Goal: Task Accomplishment & Management: Manage account settings

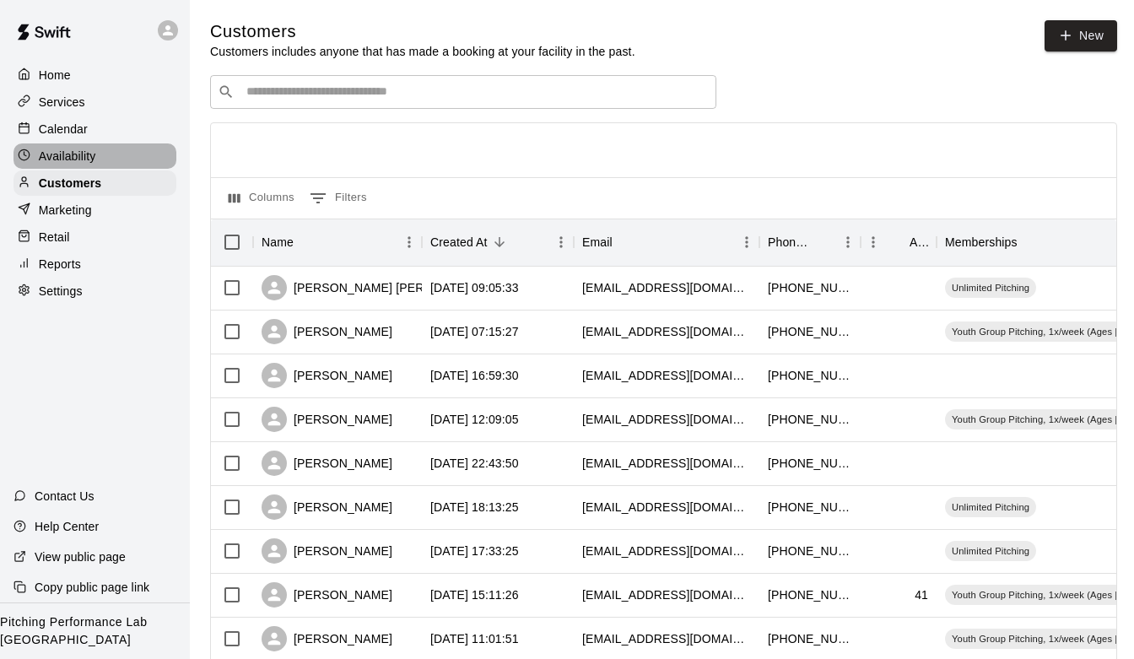
click at [85, 149] on p "Availability" at bounding box center [67, 156] width 57 height 17
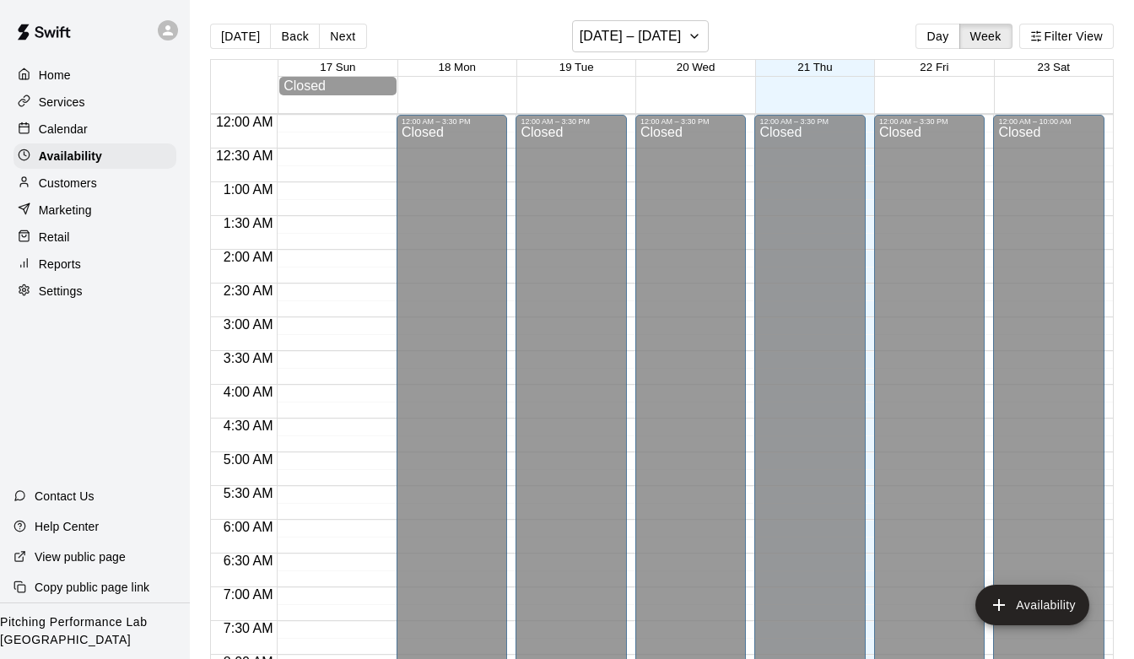
click at [98, 126] on div "Calendar" at bounding box center [94, 128] width 163 height 25
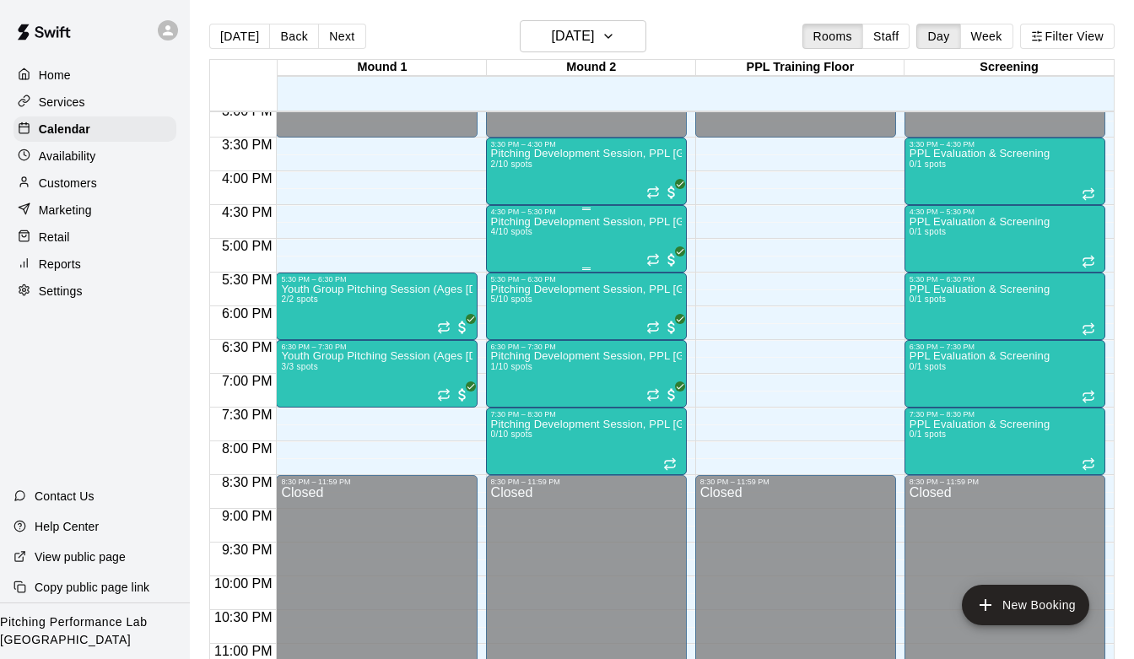
scroll to position [1044, 0]
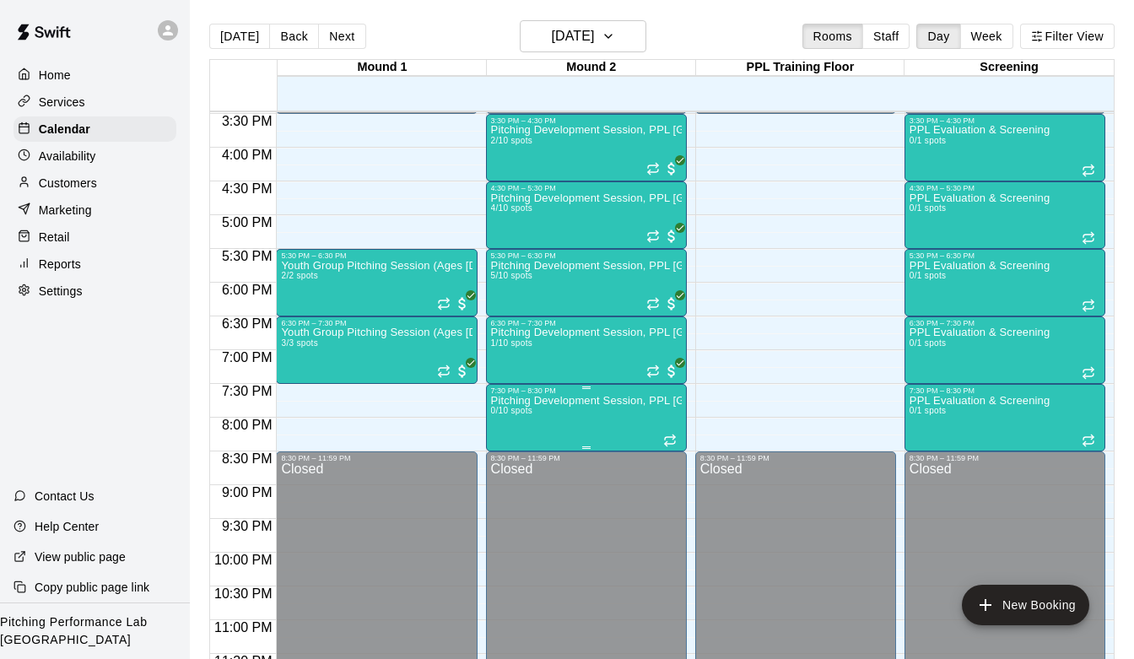
click at [499, 456] on img "edit" at bounding box center [508, 453] width 19 height 19
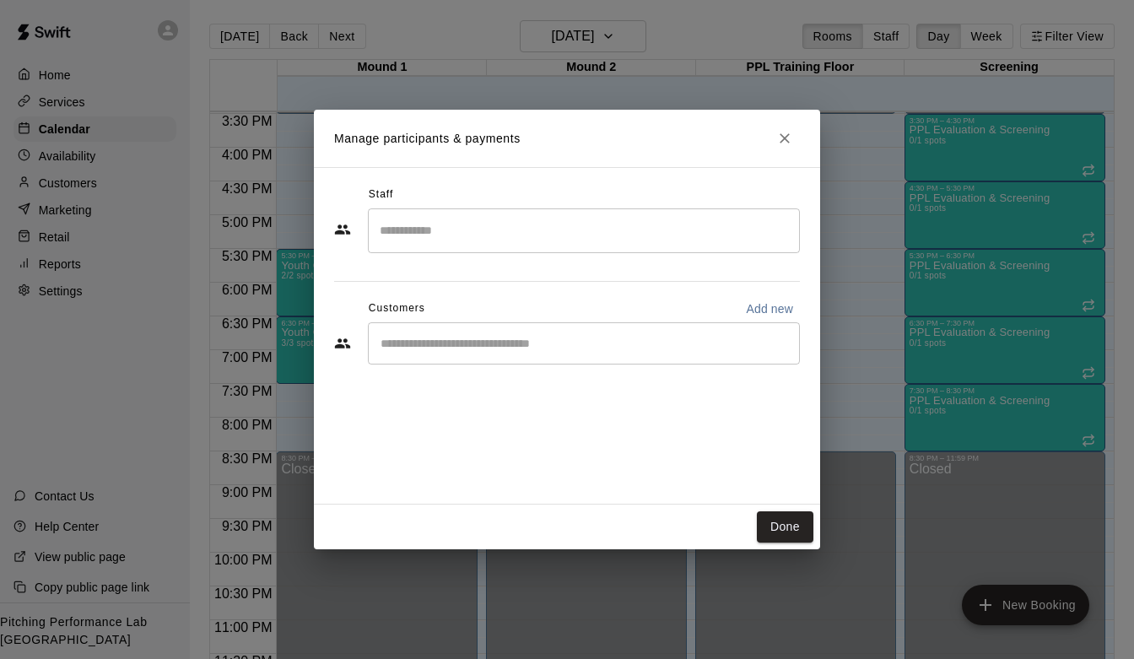
click at [784, 135] on icon "Close" at bounding box center [784, 138] width 17 height 17
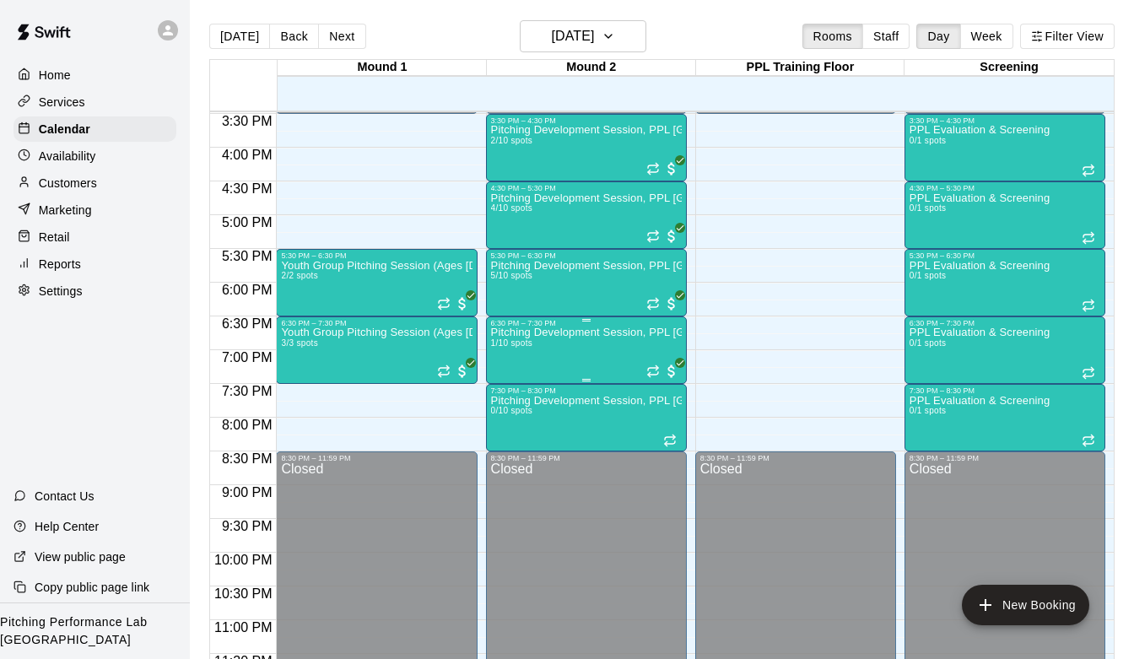
click at [538, 342] on div "Pitching Development Session, PPL [GEOGRAPHIC_DATA] (Ages [DEMOGRAPHIC_DATA]+) …" at bounding box center [586, 656] width 191 height 659
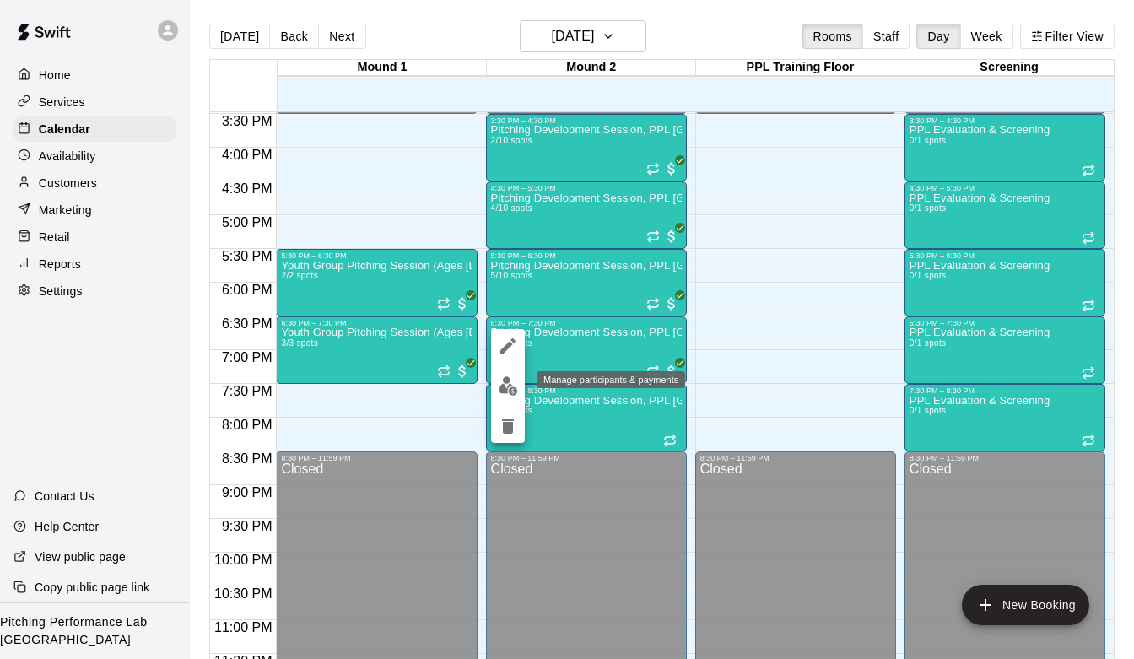
click at [504, 378] on img "edit" at bounding box center [508, 385] width 19 height 19
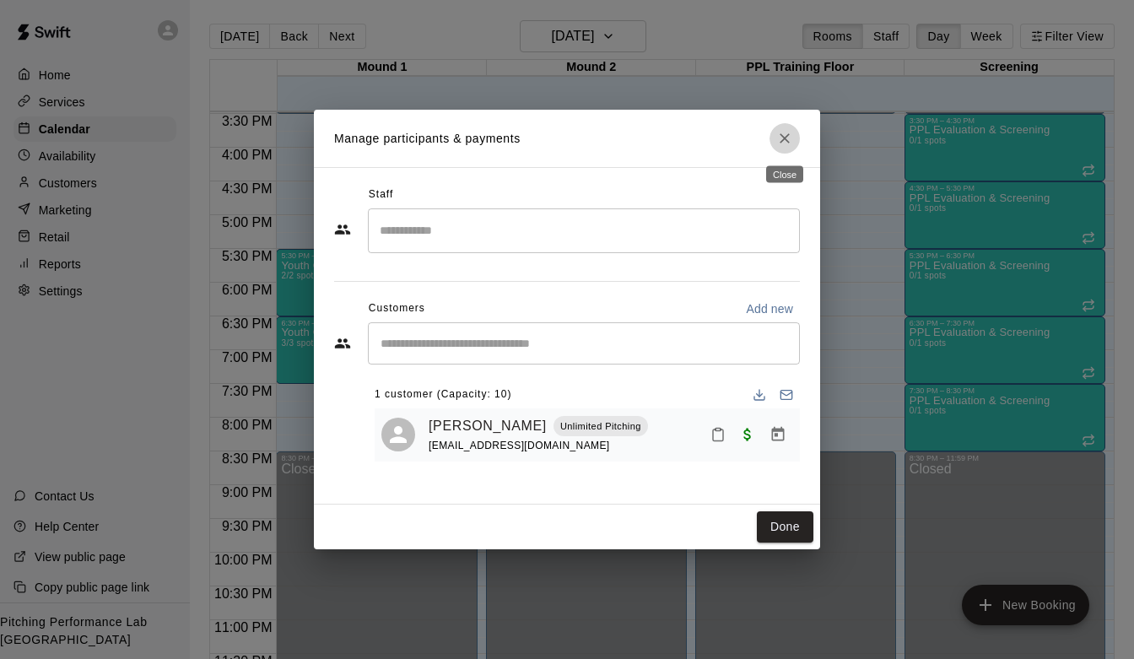
click at [781, 145] on icon "Close" at bounding box center [784, 138] width 17 height 17
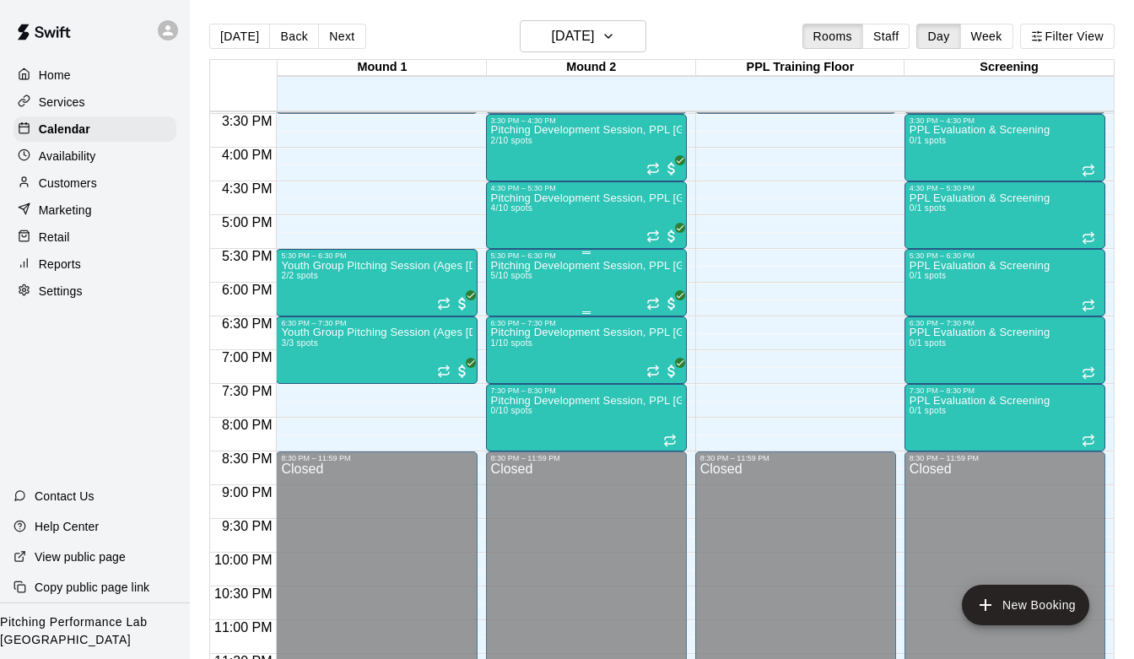
click at [583, 266] on p "Pitching Development Session, PPL [GEOGRAPHIC_DATA] (Ages [DEMOGRAPHIC_DATA]+)" at bounding box center [586, 266] width 191 height 0
click at [507, 326] on img "edit" at bounding box center [508, 323] width 19 height 19
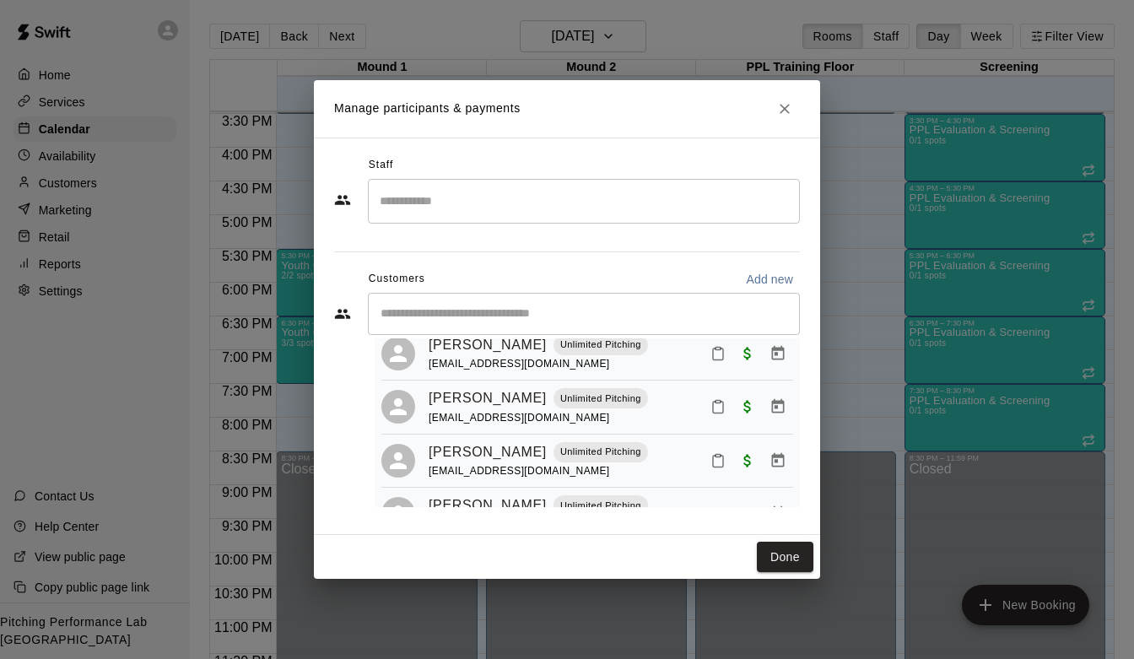
scroll to position [0, 0]
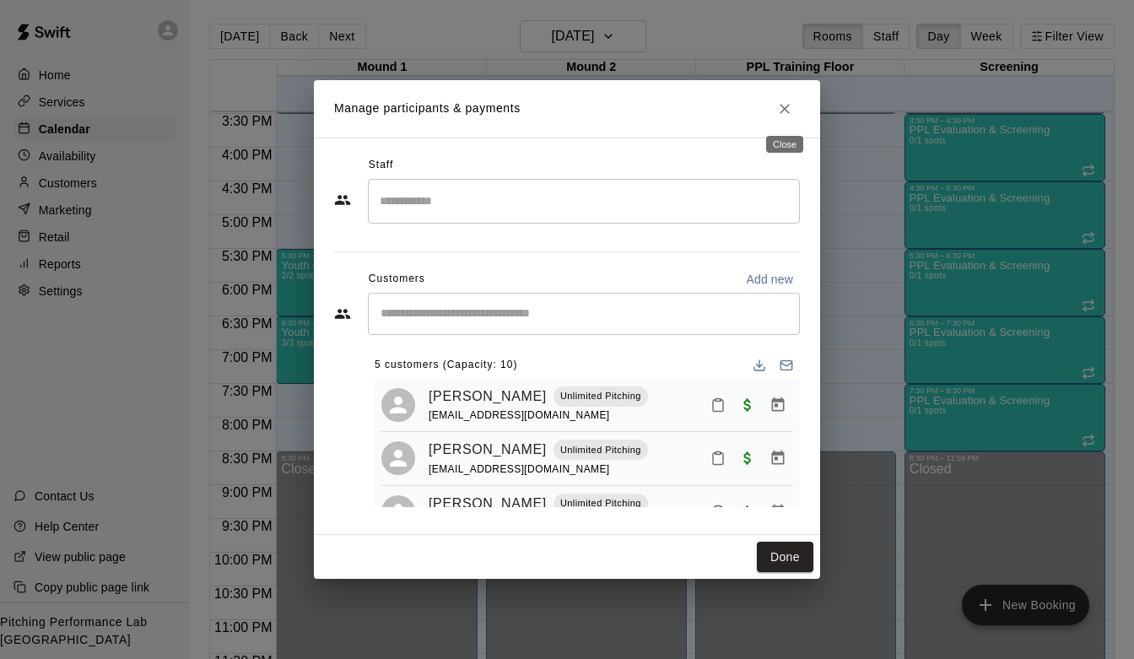
click at [788, 103] on icon "Close" at bounding box center [784, 108] width 17 height 17
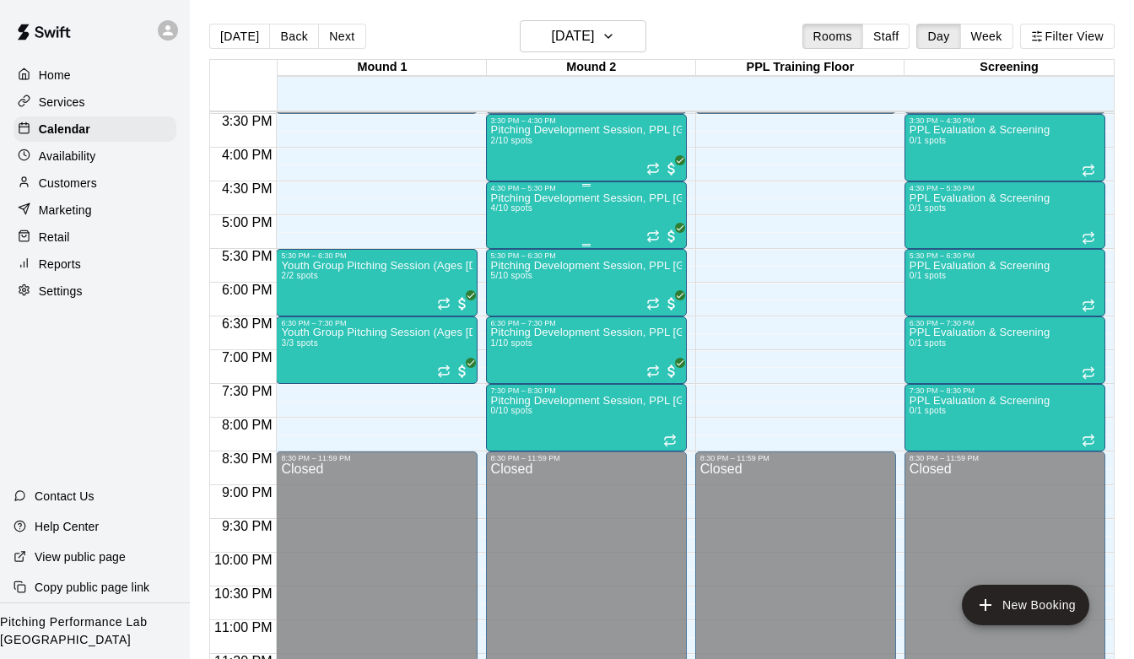
click at [544, 198] on p "Pitching Development Session, PPL [GEOGRAPHIC_DATA] (Ages [DEMOGRAPHIC_DATA]+)" at bounding box center [586, 198] width 191 height 0
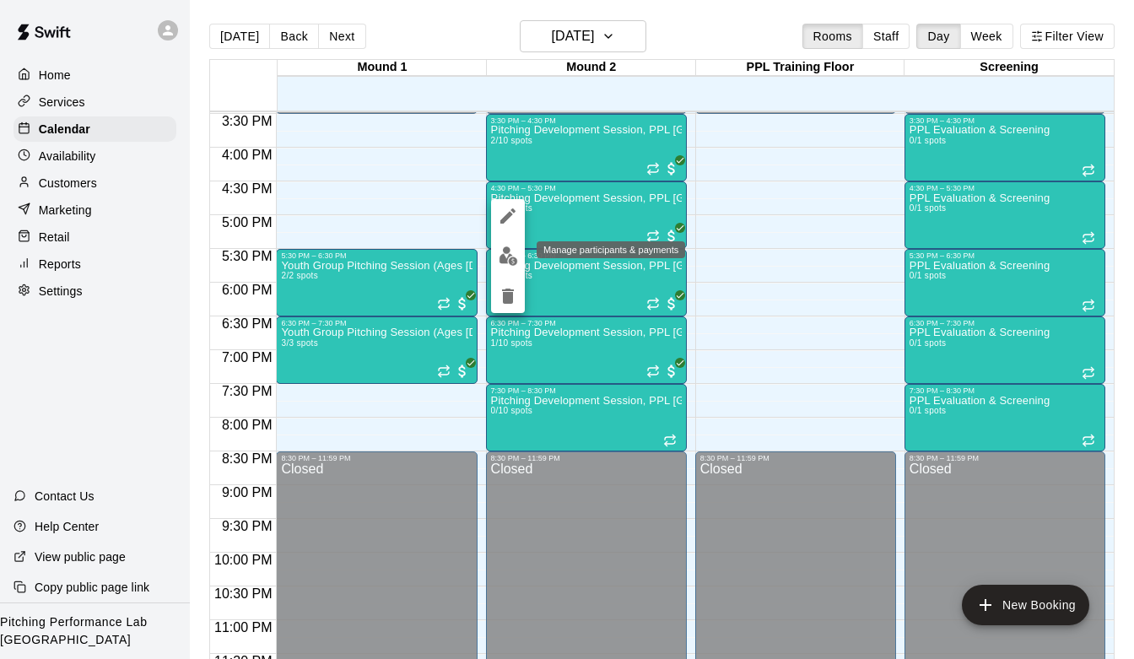
click at [502, 263] on img "edit" at bounding box center [508, 255] width 19 height 19
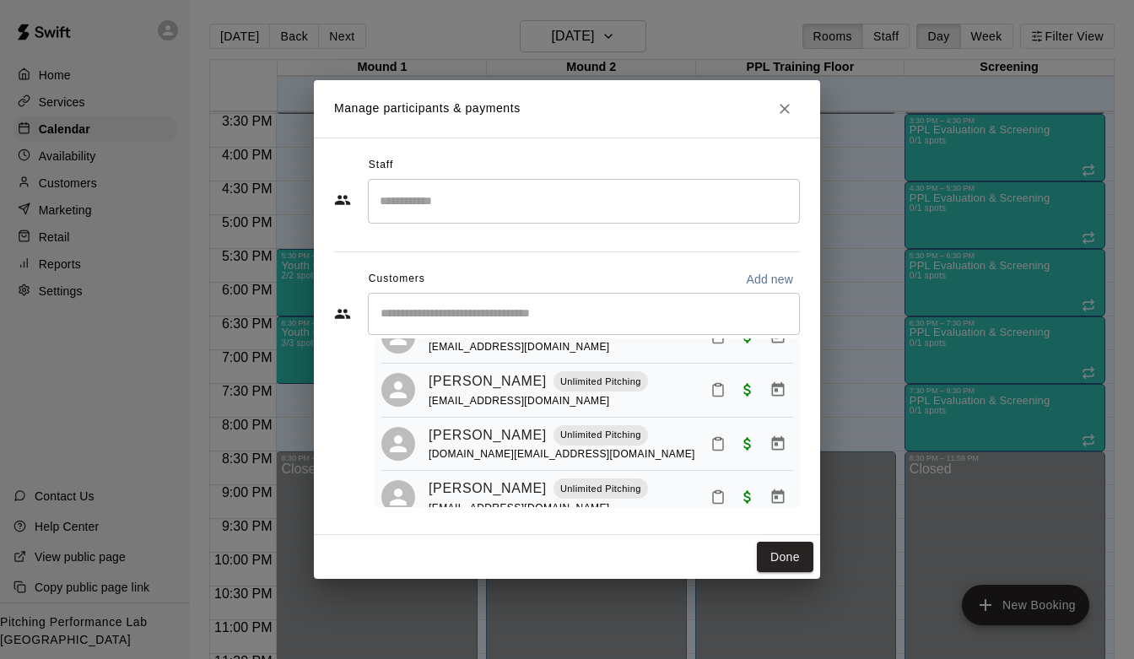
scroll to position [96, 0]
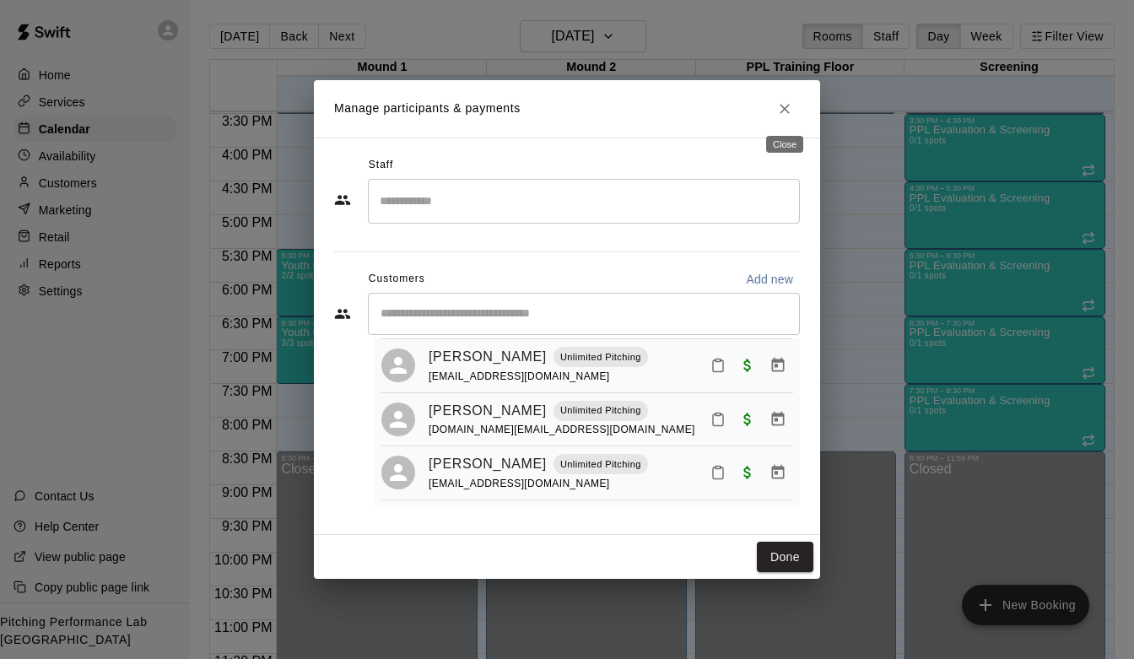
click at [791, 96] on button "Close" at bounding box center [784, 109] width 30 height 30
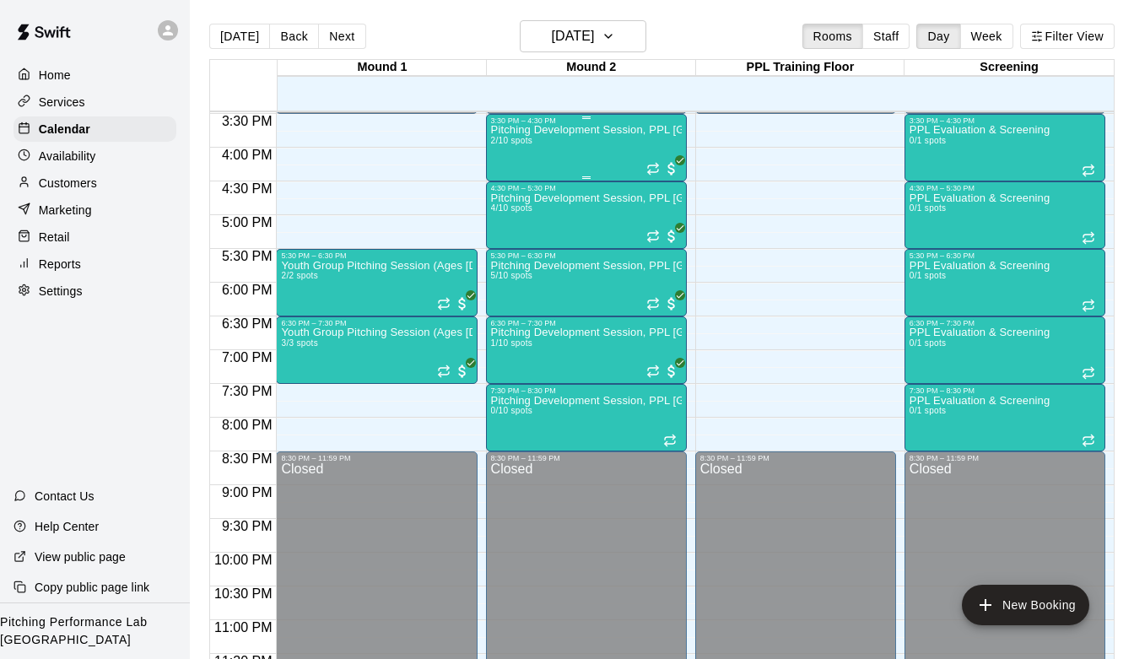
click at [598, 130] on p "Pitching Development Session, PPL [GEOGRAPHIC_DATA] (Ages [DEMOGRAPHIC_DATA]+)" at bounding box center [586, 130] width 191 height 0
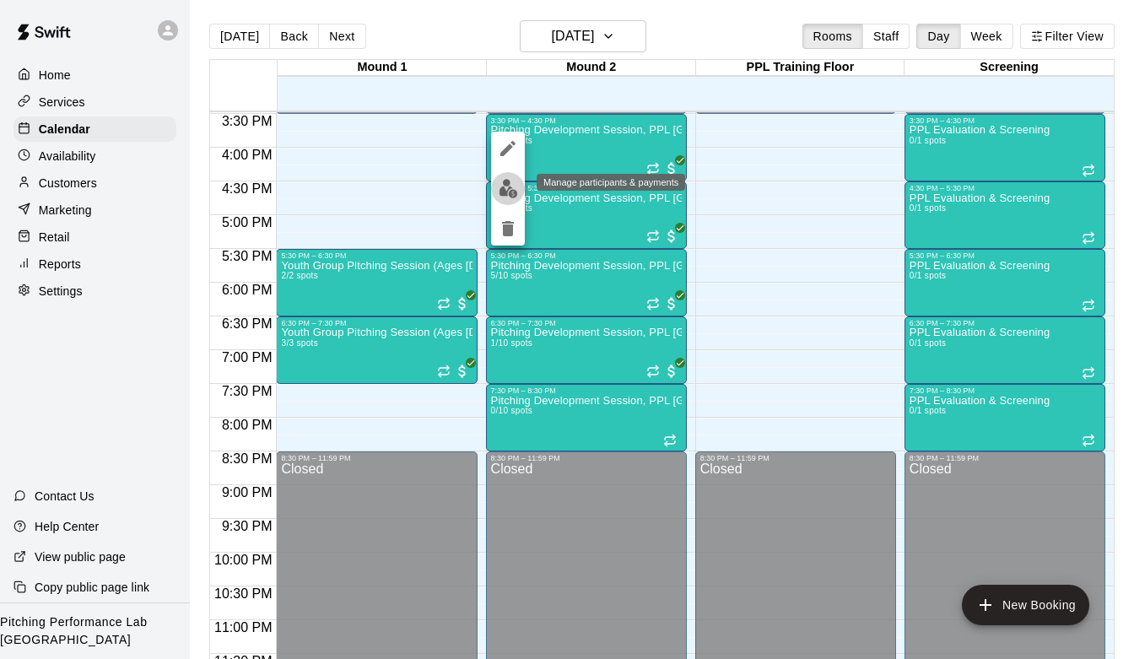
click at [510, 192] on img "edit" at bounding box center [508, 188] width 19 height 19
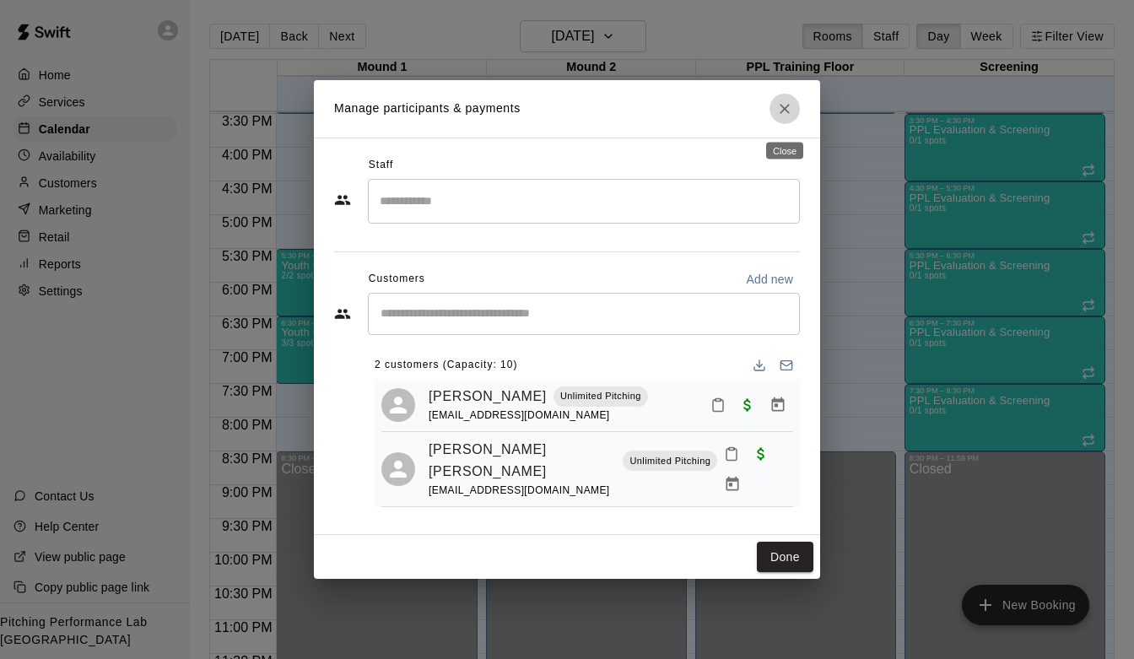
click at [788, 107] on icon "Close" at bounding box center [784, 108] width 17 height 17
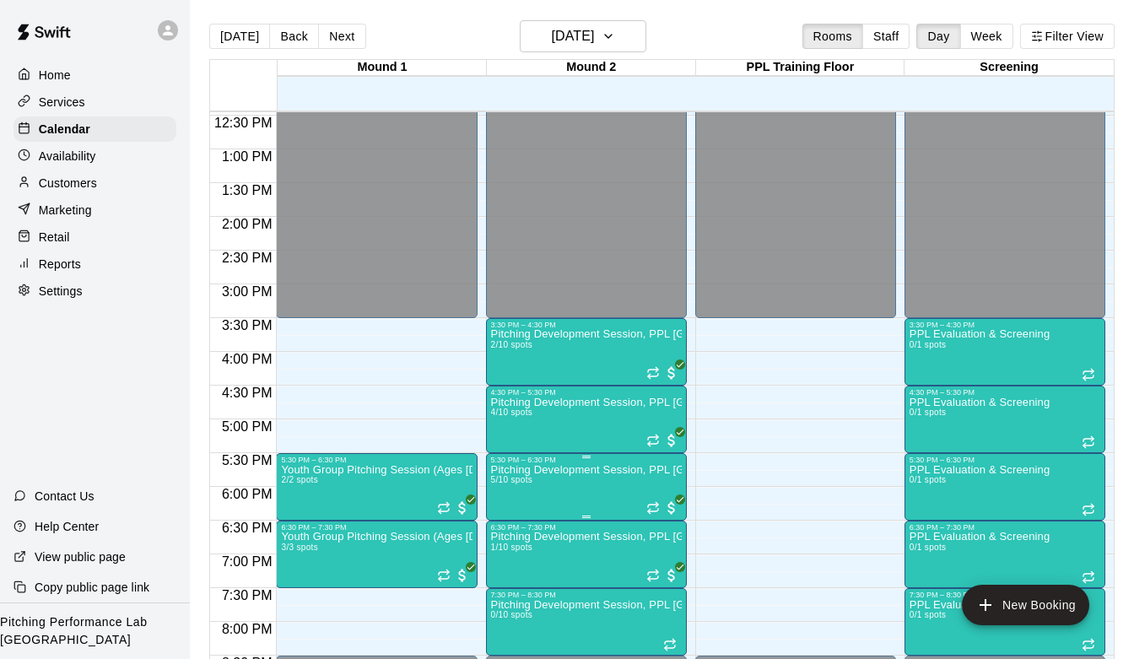
scroll to position [848, 0]
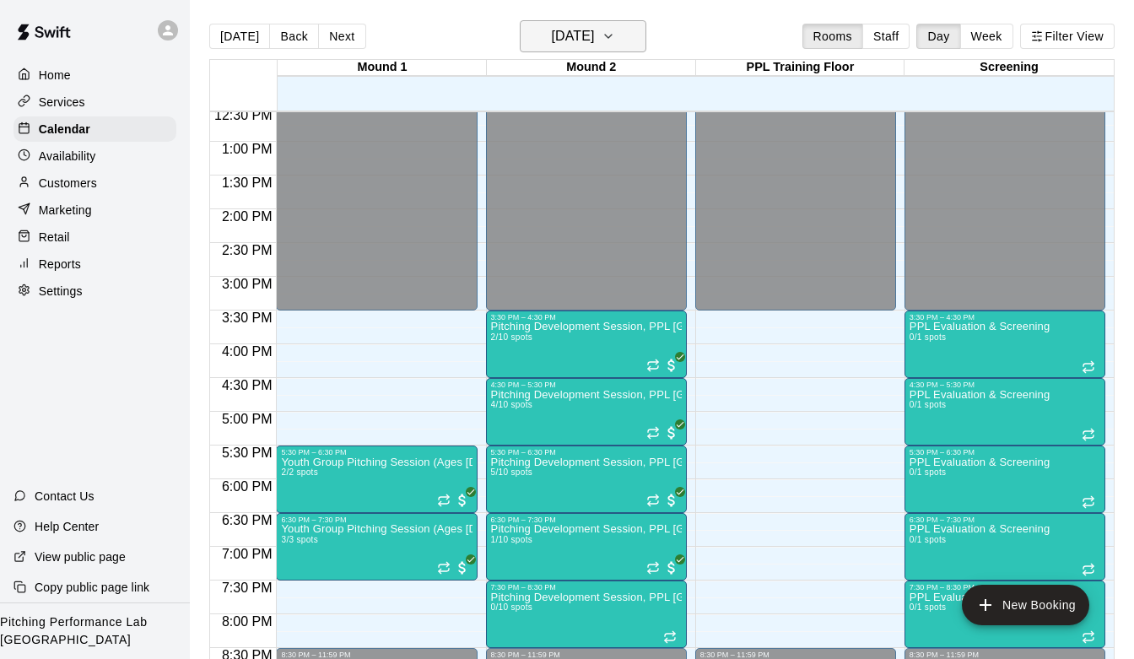
click at [644, 25] on button "[DATE]" at bounding box center [583, 36] width 127 height 32
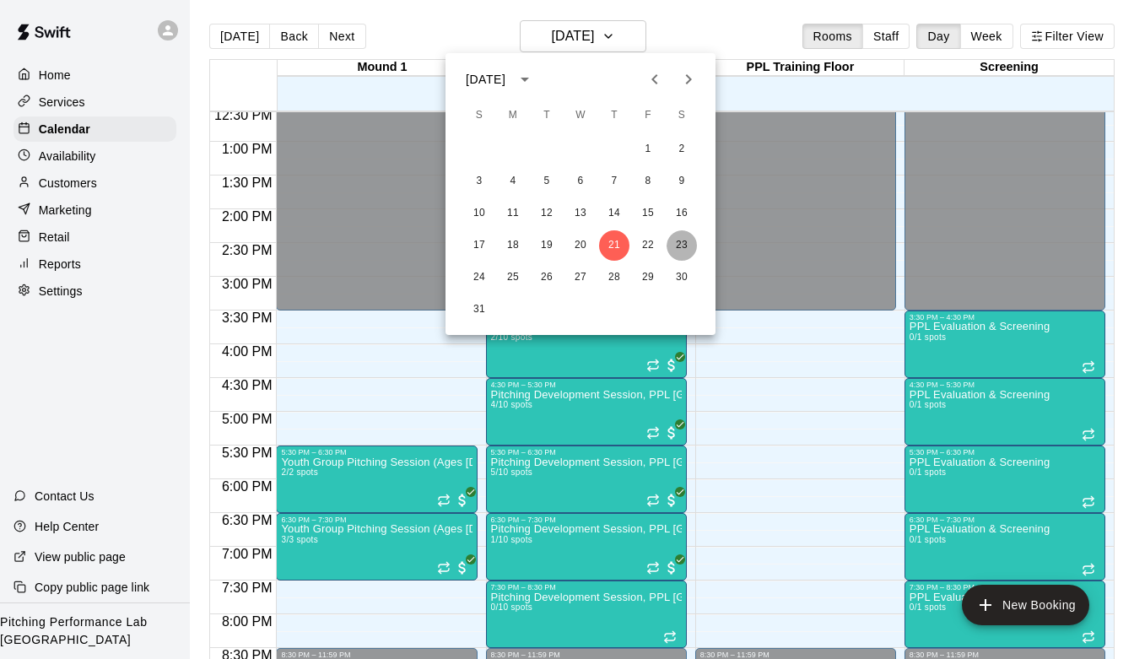
click at [679, 256] on button "23" at bounding box center [681, 245] width 30 height 30
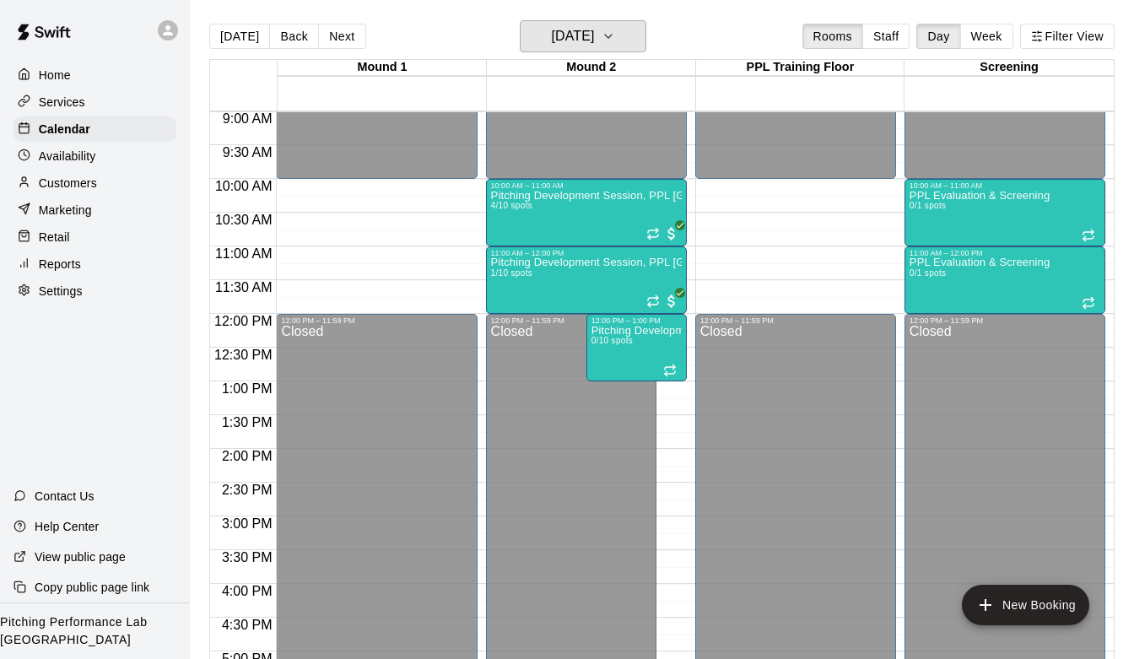
scroll to position [440, 0]
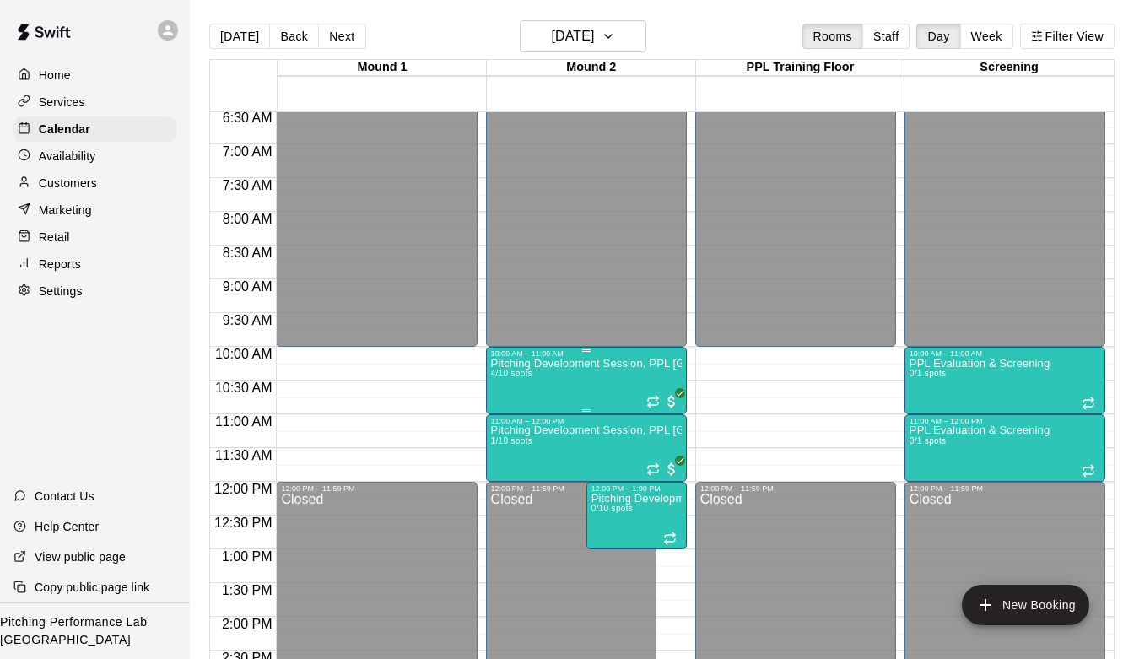
click at [504, 434] on div at bounding box center [508, 416] width 34 height 114
click at [506, 416] on img "edit" at bounding box center [508, 416] width 19 height 19
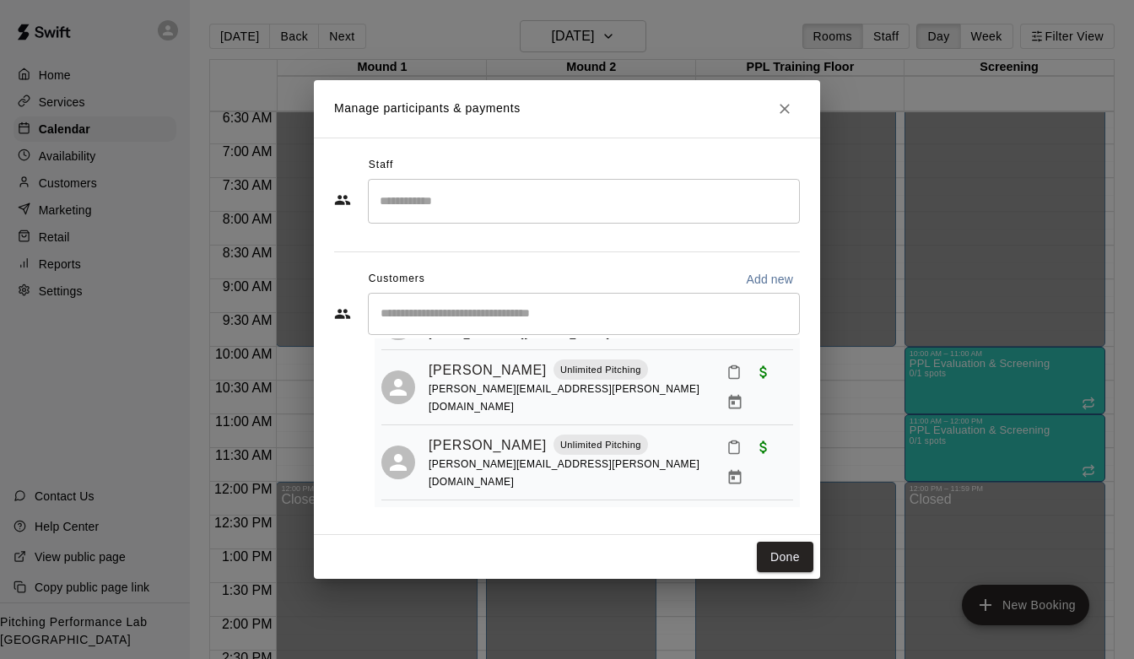
scroll to position [96, 0]
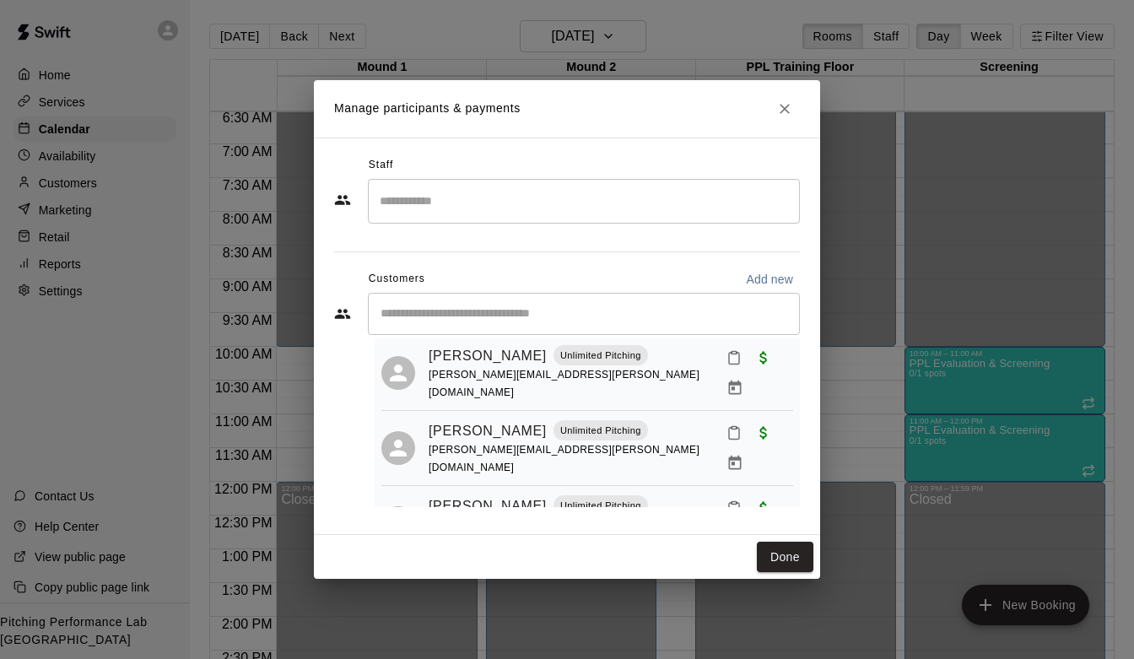
click at [779, 109] on icon "Close" at bounding box center [784, 108] width 17 height 17
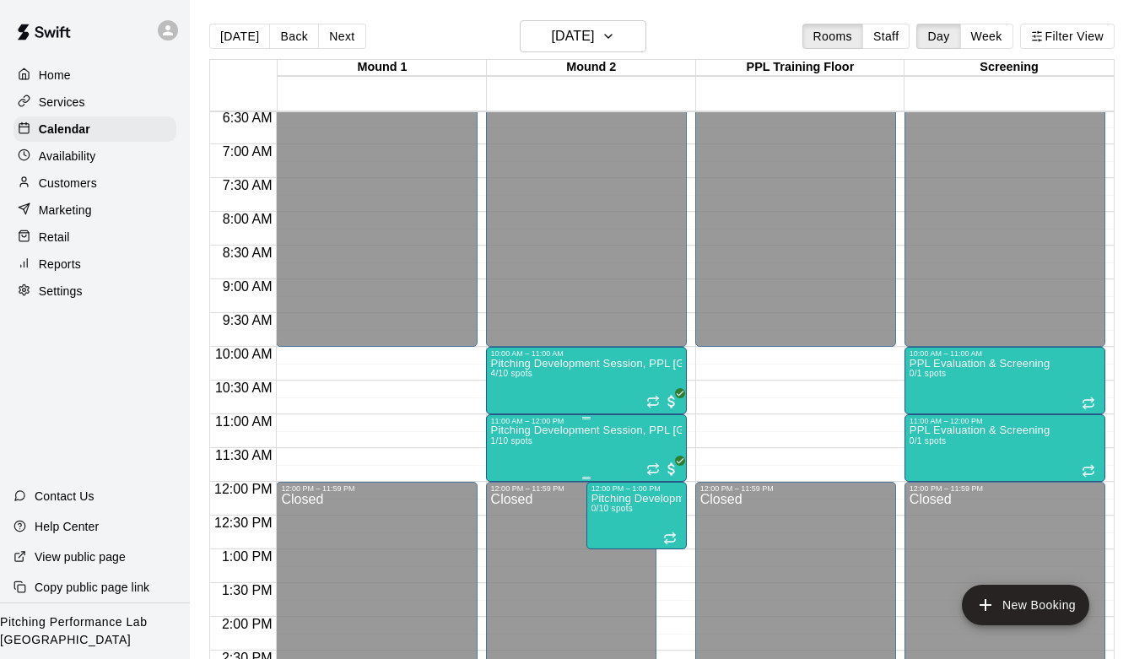
click at [525, 486] on div at bounding box center [567, 329] width 1134 height 659
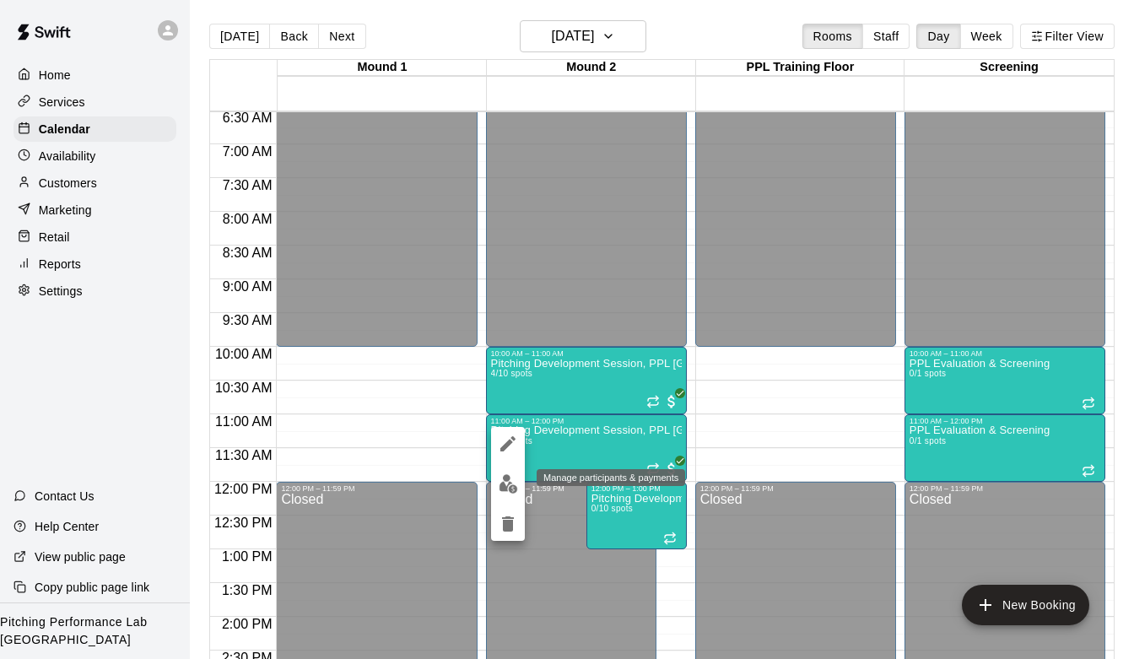
click at [504, 478] on img "edit" at bounding box center [508, 483] width 19 height 19
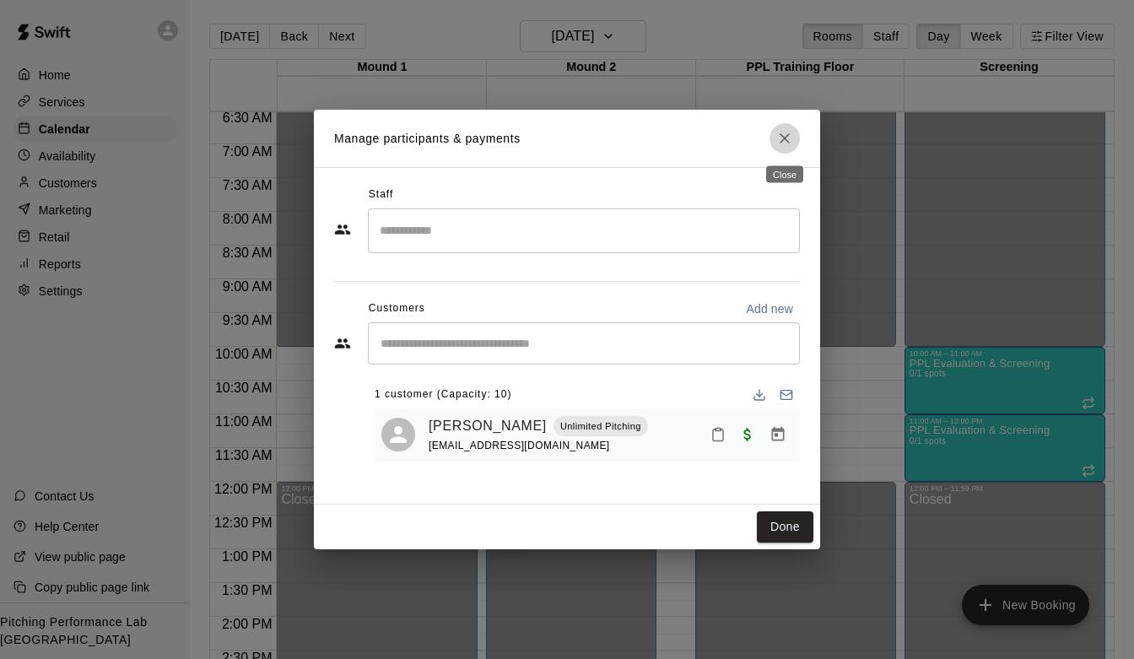
click at [786, 133] on icon "Close" at bounding box center [784, 138] width 17 height 17
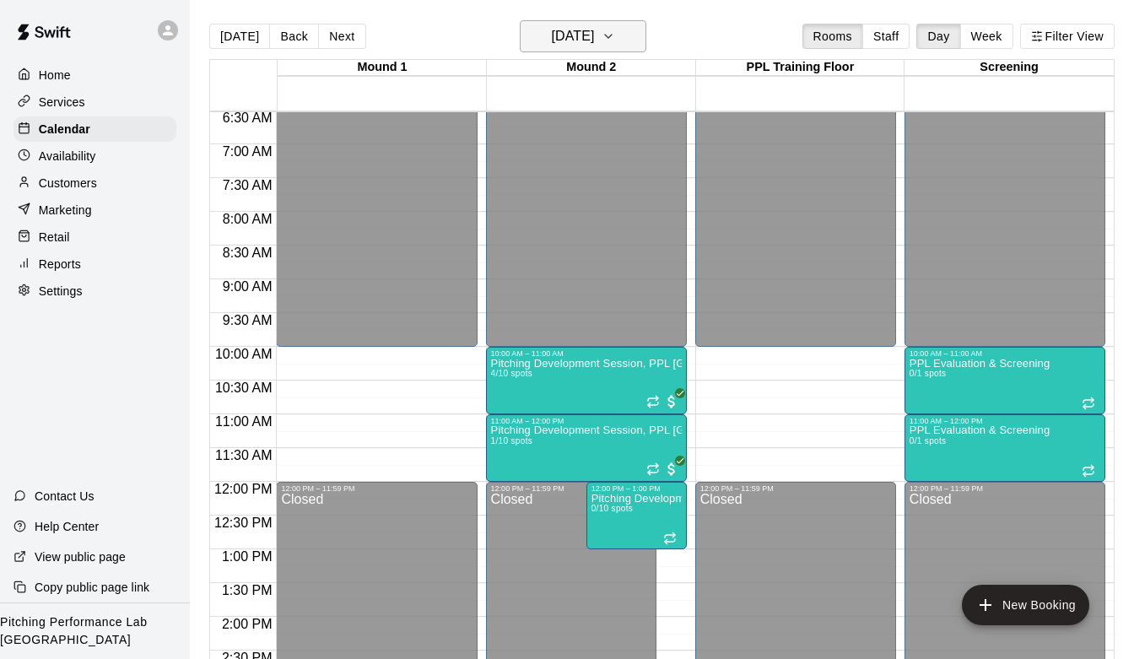
click at [623, 32] on button "[DATE]" at bounding box center [583, 36] width 127 height 32
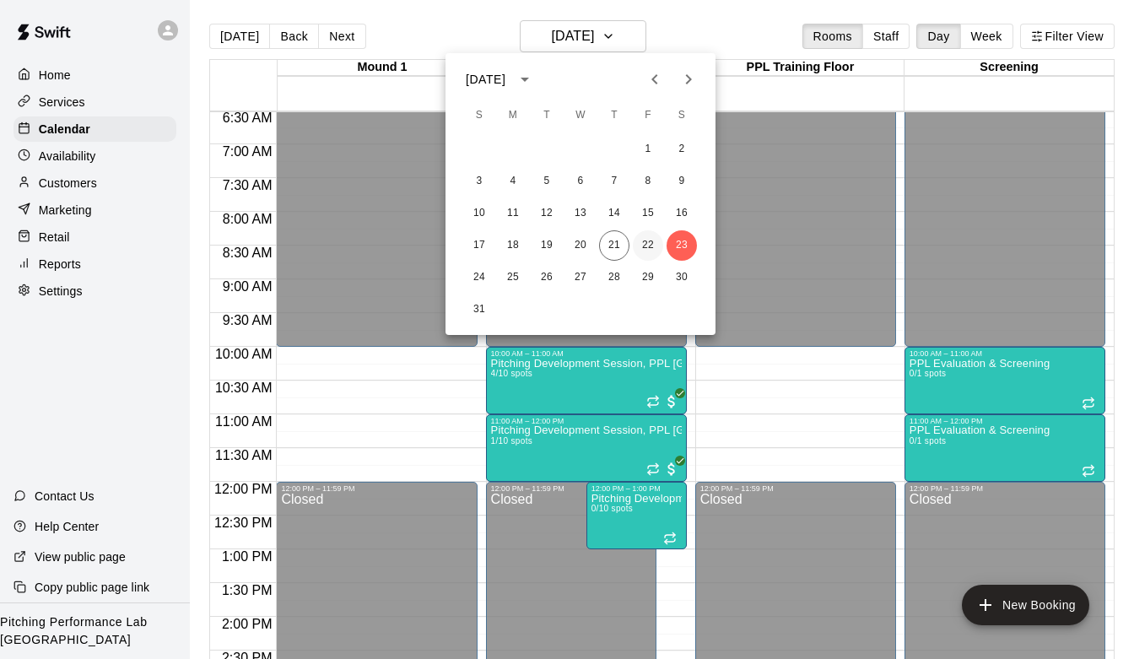
click at [645, 245] on button "22" at bounding box center [648, 245] width 30 height 30
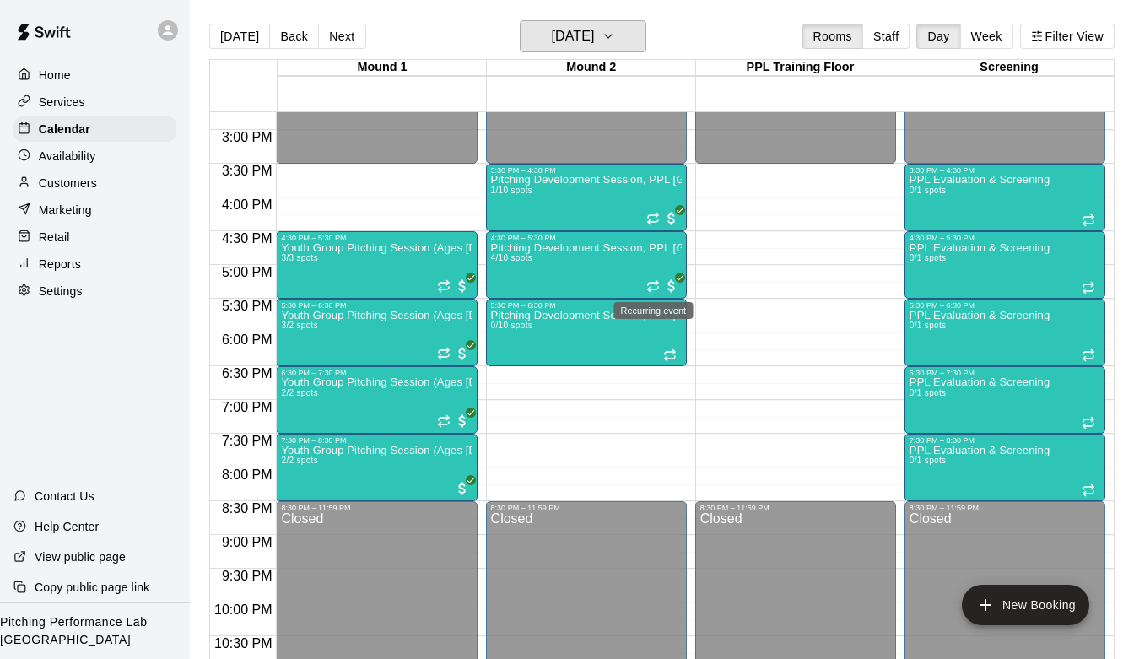
scroll to position [974, 0]
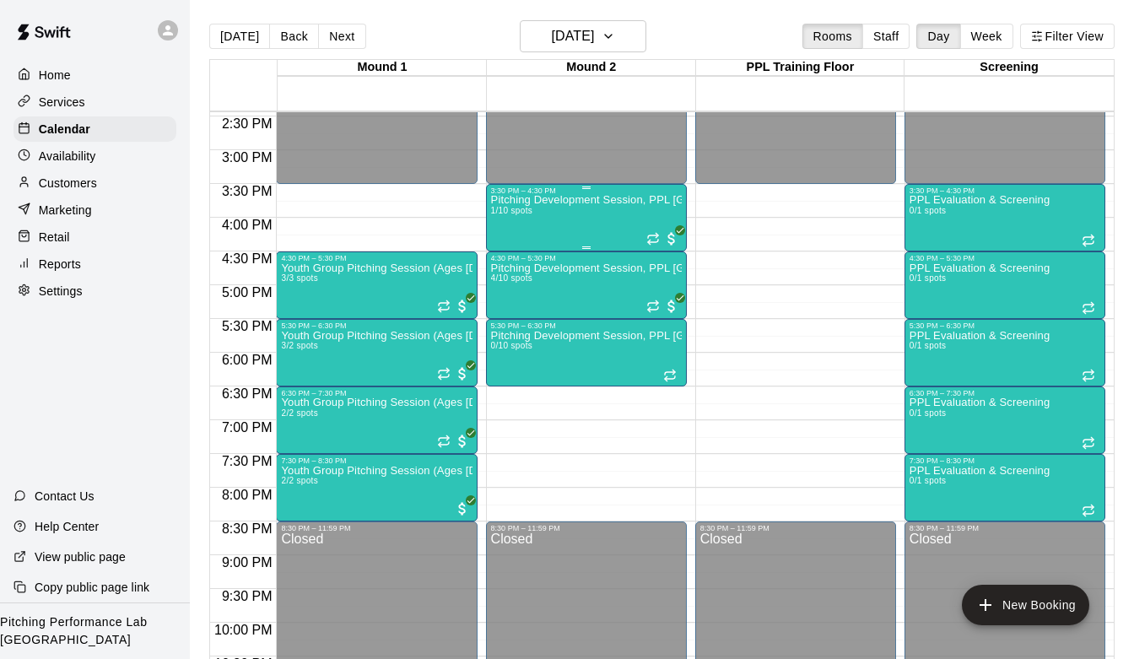
click at [579, 212] on div "Pitching Development Session, PPL [GEOGRAPHIC_DATA] (Ages [DEMOGRAPHIC_DATA]+) …" at bounding box center [586, 524] width 191 height 659
click at [508, 253] on img "edit" at bounding box center [508, 253] width 19 height 19
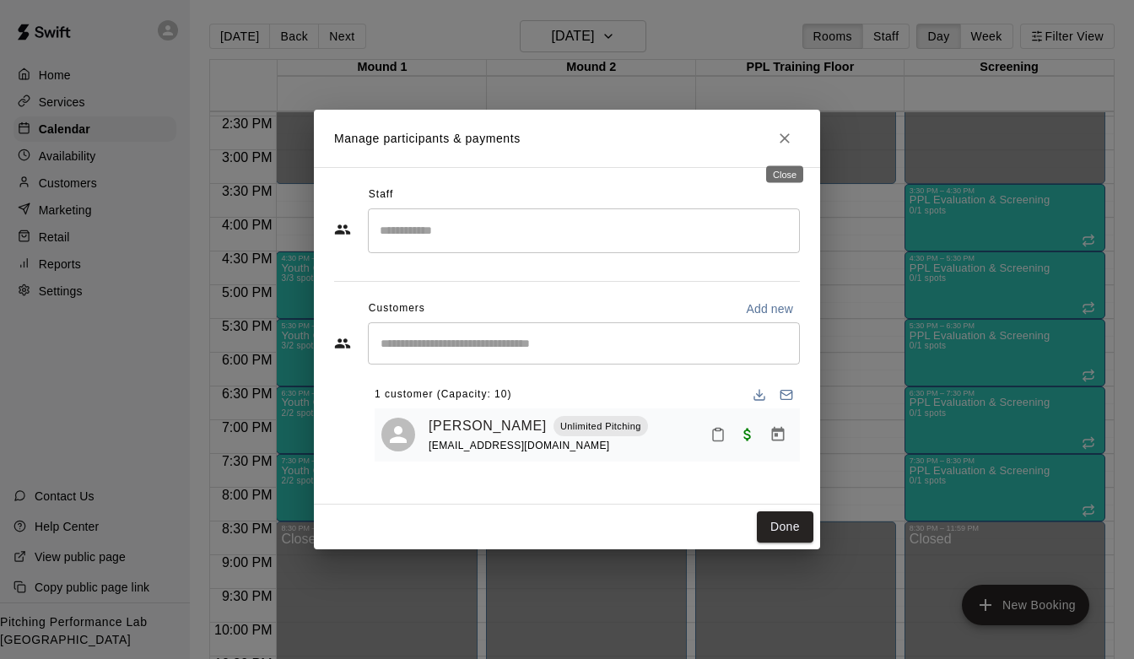
click at [790, 147] on icon "Close" at bounding box center [784, 138] width 17 height 17
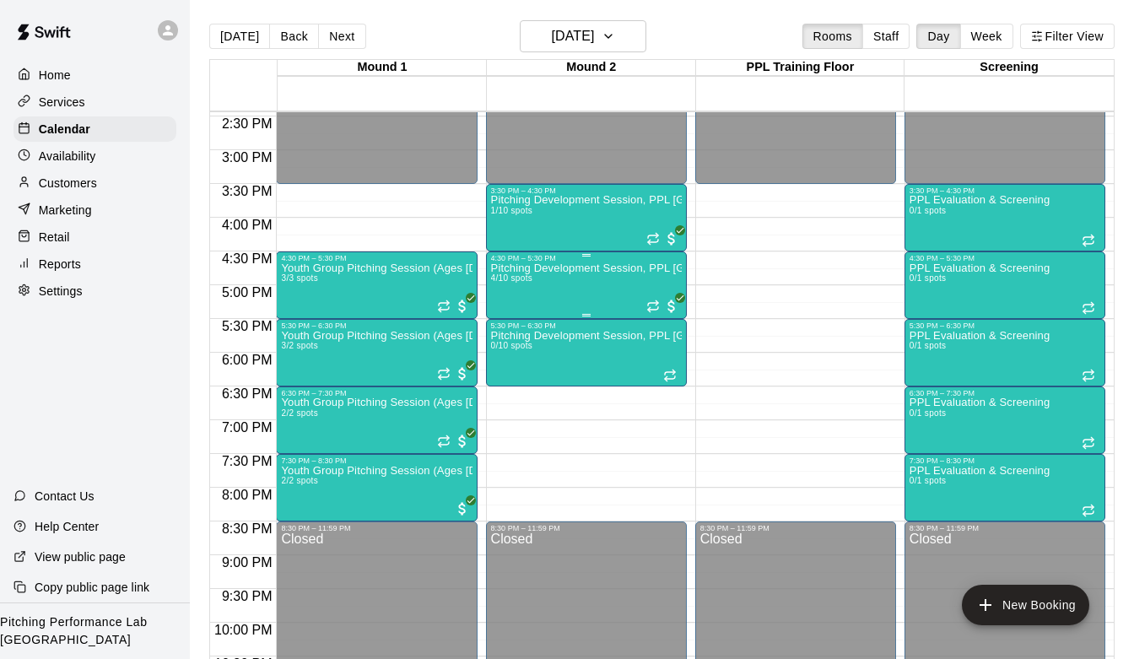
click at [556, 283] on div "Pitching Development Session, PPL [GEOGRAPHIC_DATA] (Ages [DEMOGRAPHIC_DATA]+) …" at bounding box center [586, 591] width 191 height 659
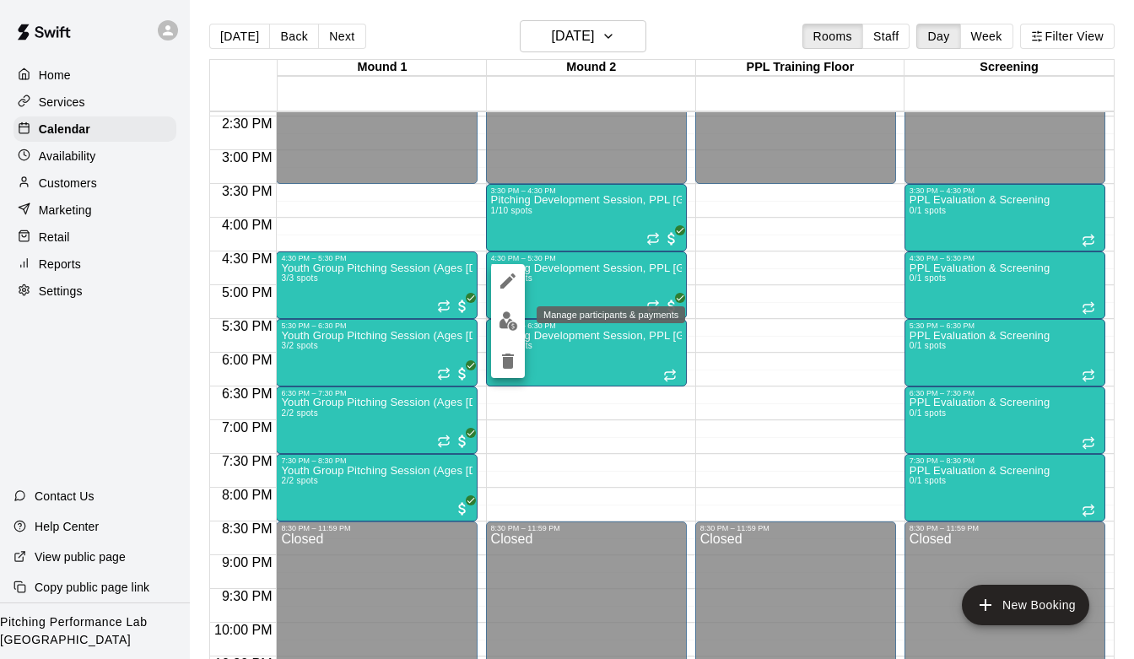
click at [499, 315] on img "edit" at bounding box center [508, 320] width 19 height 19
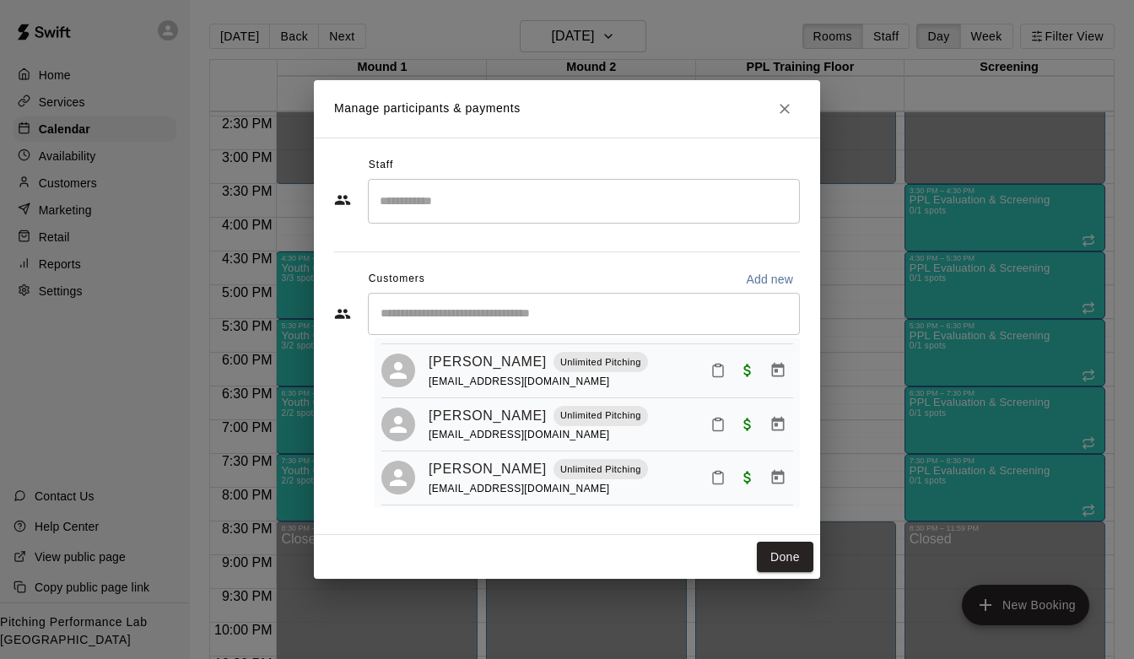
scroll to position [96, 0]
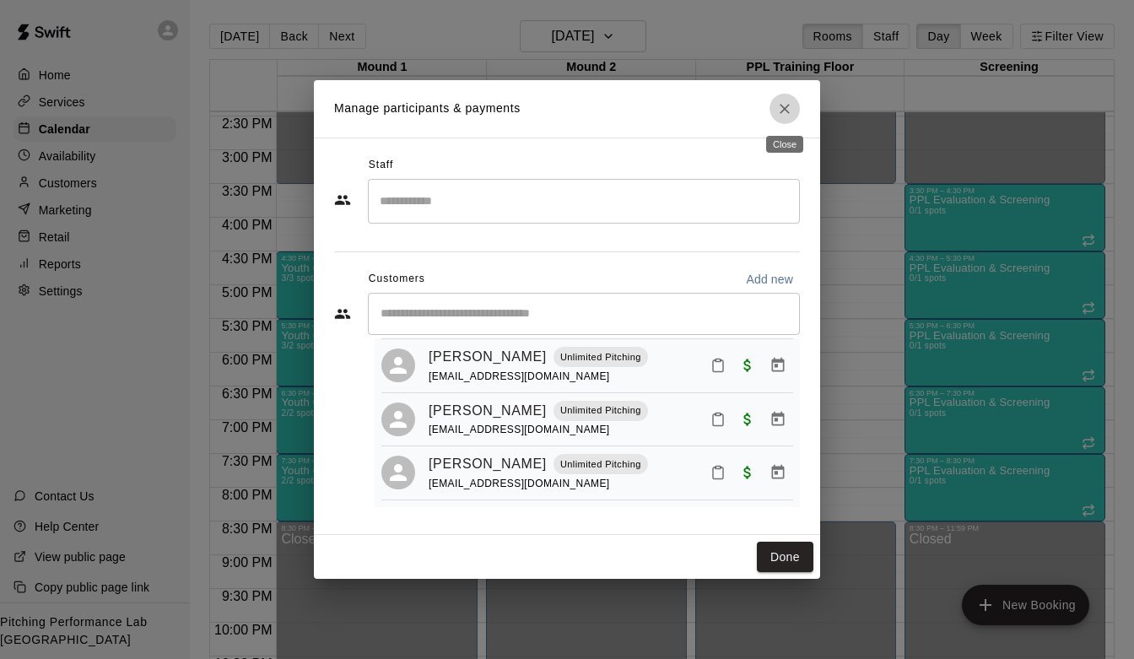
click at [790, 103] on icon "Close" at bounding box center [784, 108] width 17 height 17
